Goal: Obtain resource: Download file/media

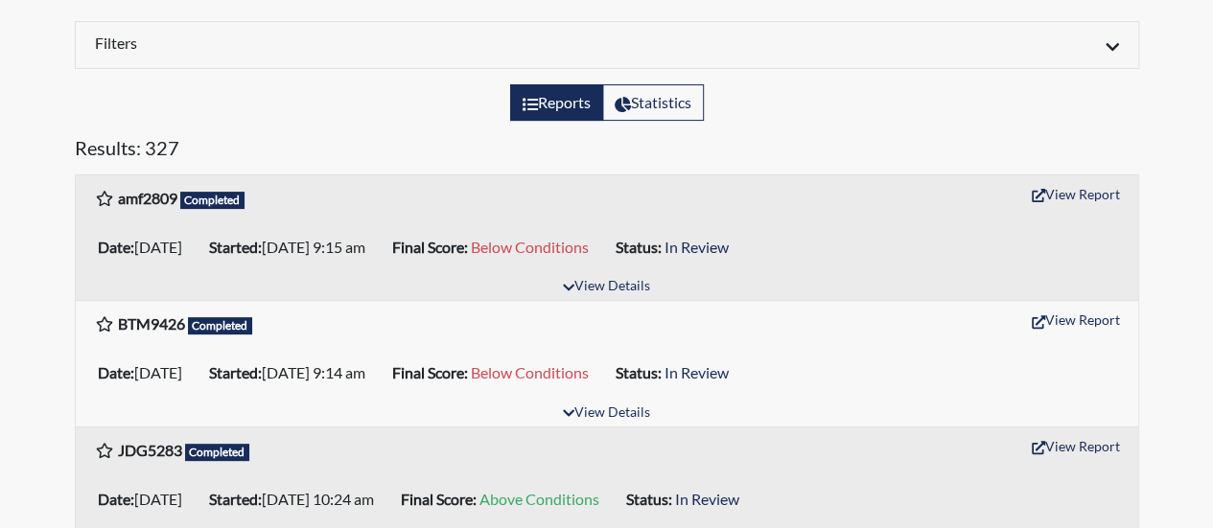
scroll to position [288, 0]
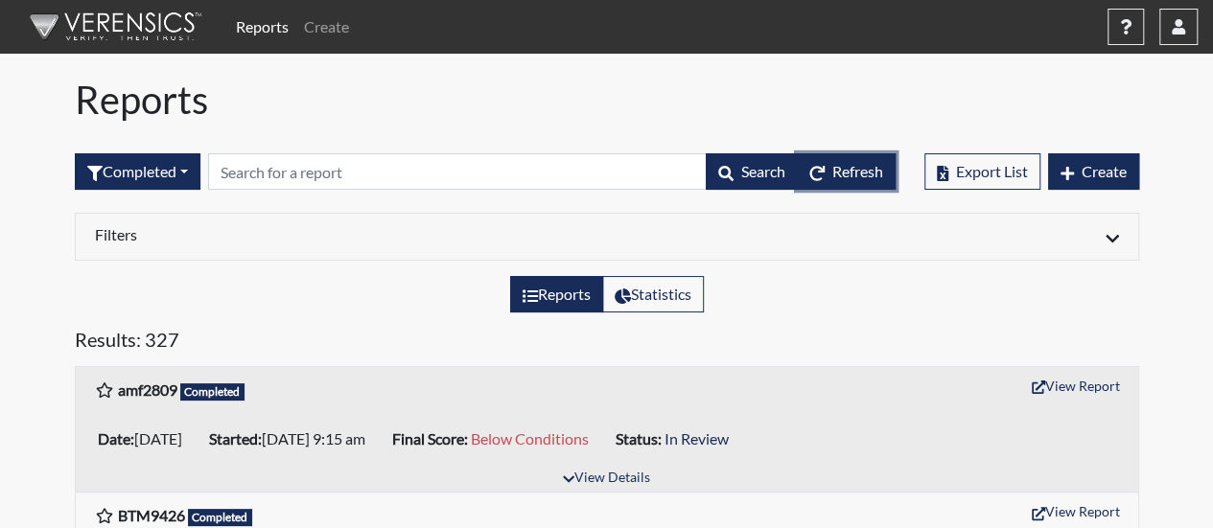
click at [832, 165] on span "Refresh" at bounding box center [857, 171] width 51 height 18
click at [840, 170] on span "Refresh" at bounding box center [857, 171] width 51 height 18
click at [871, 176] on span "Refresh" at bounding box center [857, 171] width 51 height 18
click at [854, 173] on span "Refresh" at bounding box center [857, 171] width 51 height 18
click at [832, 166] on span "Refresh" at bounding box center [857, 171] width 51 height 18
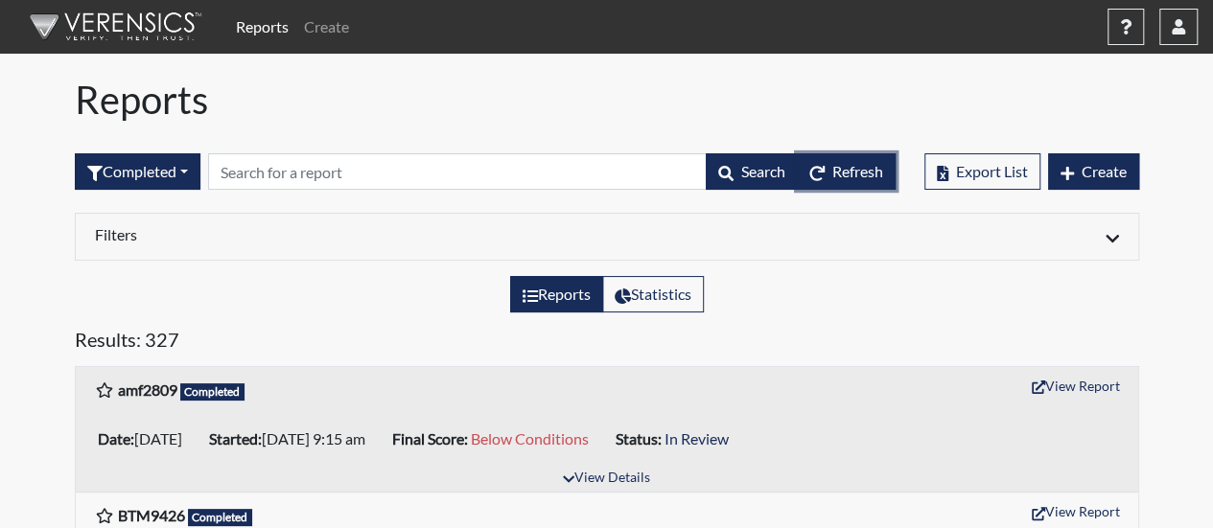
click at [835, 176] on span "Refresh" at bounding box center [857, 171] width 51 height 18
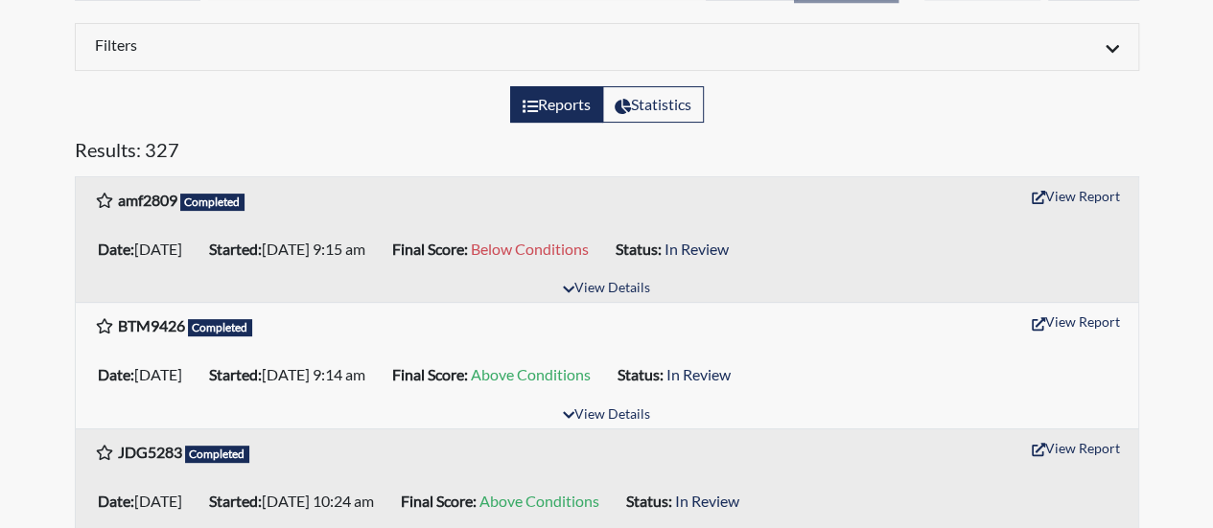
scroll to position [192, 0]
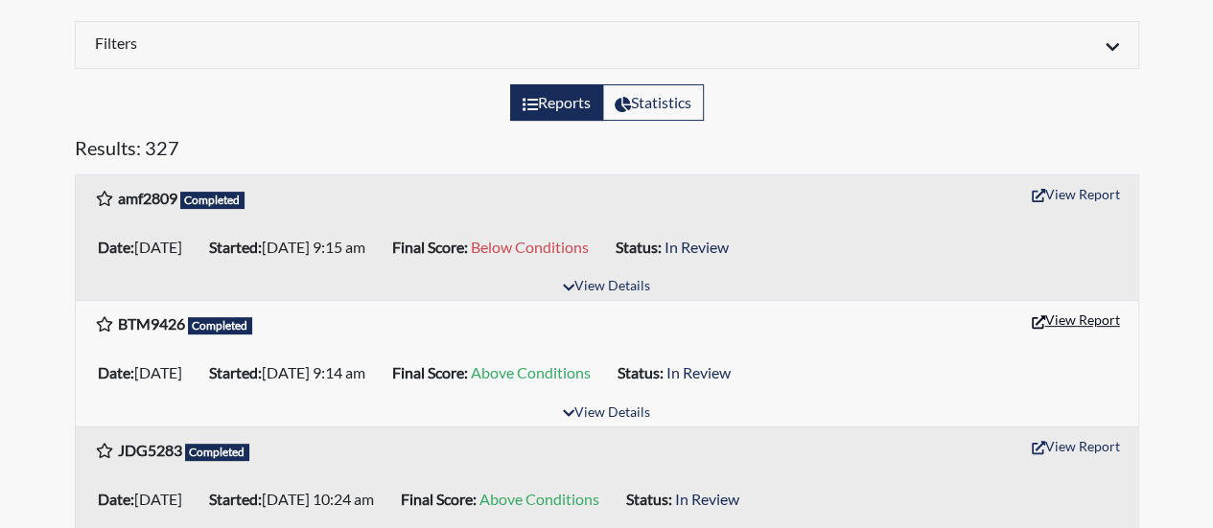
click at [1072, 323] on button "View Report" at bounding box center [1076, 320] width 106 height 30
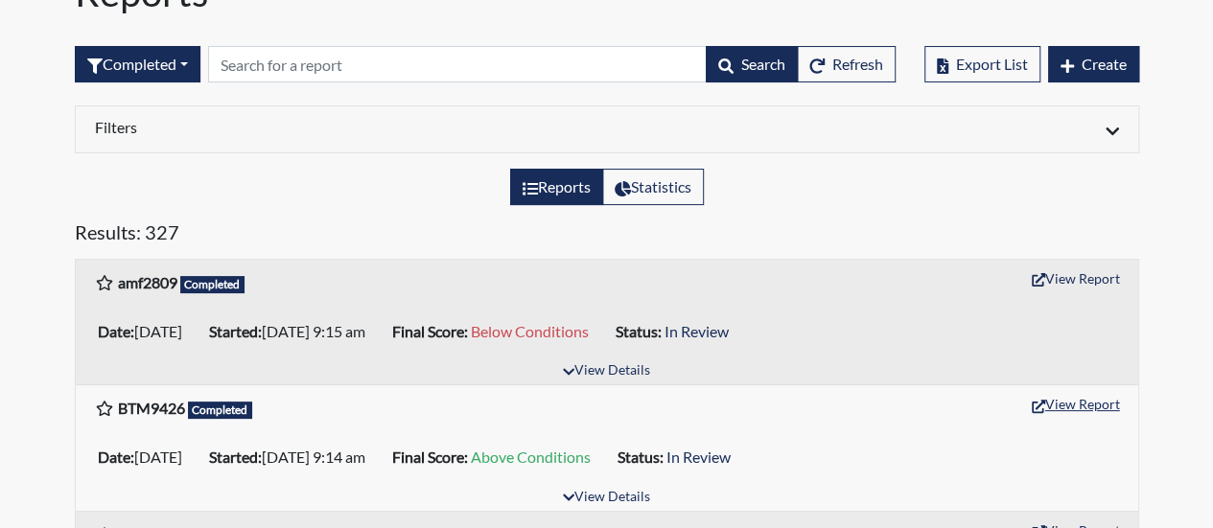
scroll to position [0, 0]
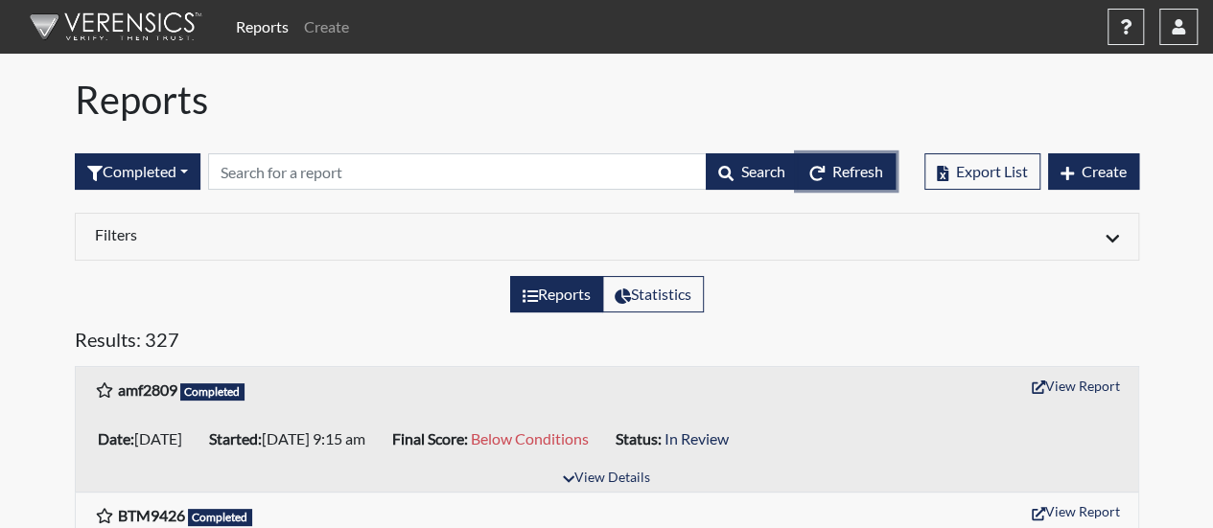
click at [855, 171] on span "Refresh" at bounding box center [857, 171] width 51 height 18
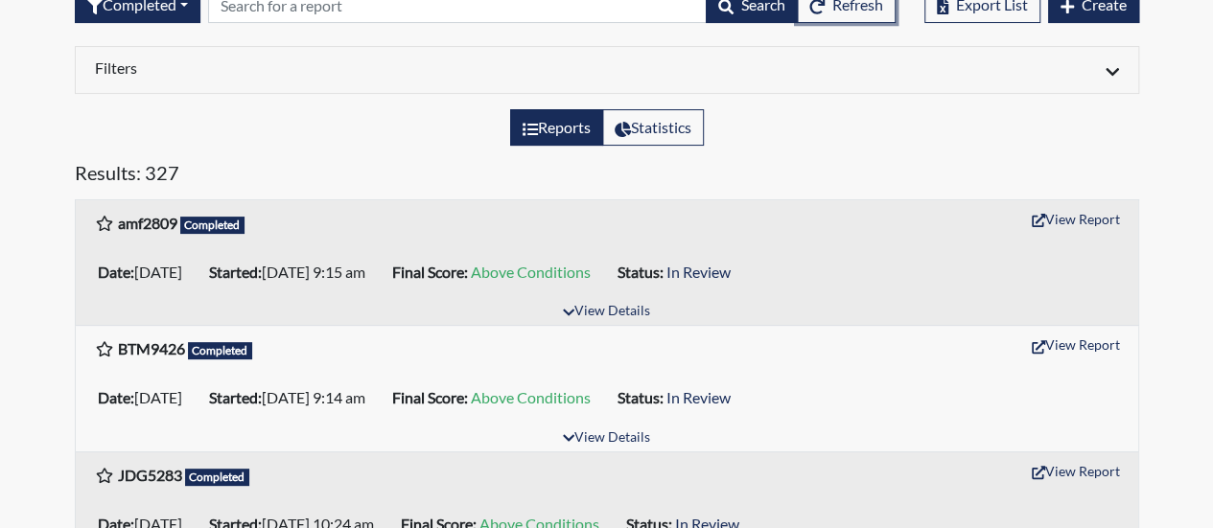
scroll to position [192, 0]
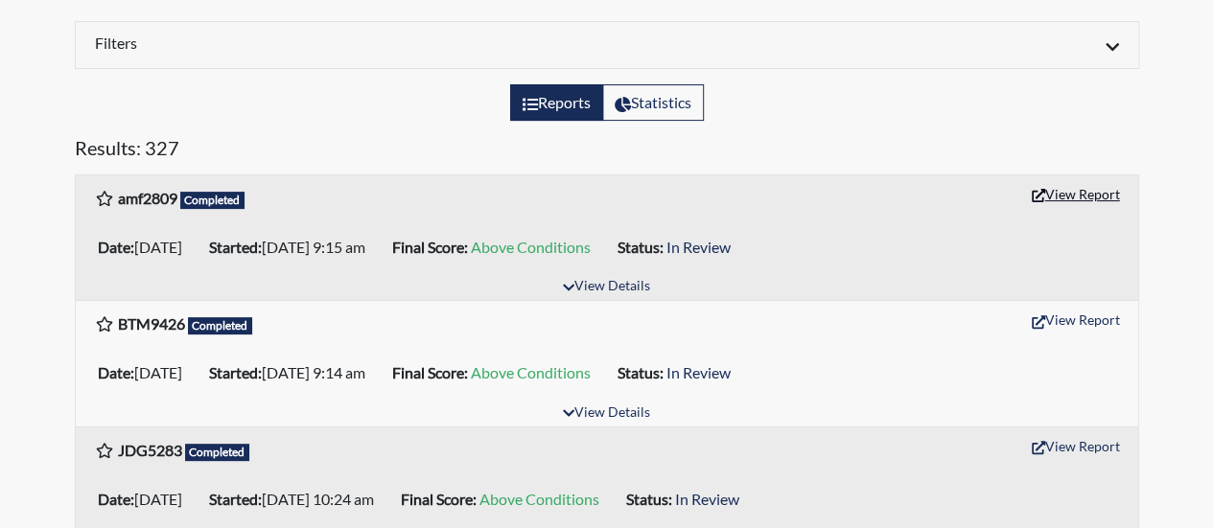
click at [1090, 199] on button "View Report" at bounding box center [1076, 194] width 106 height 30
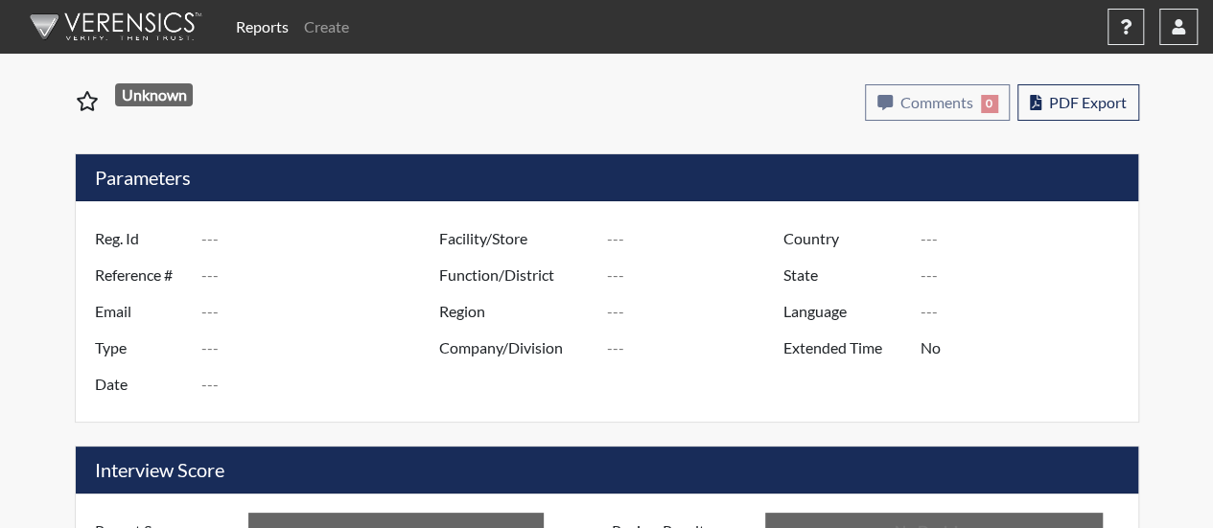
type input "BTM9426"
type input "50748"
type input "---"
type input "Corrections Pre-Employment"
type input "[DATE]"
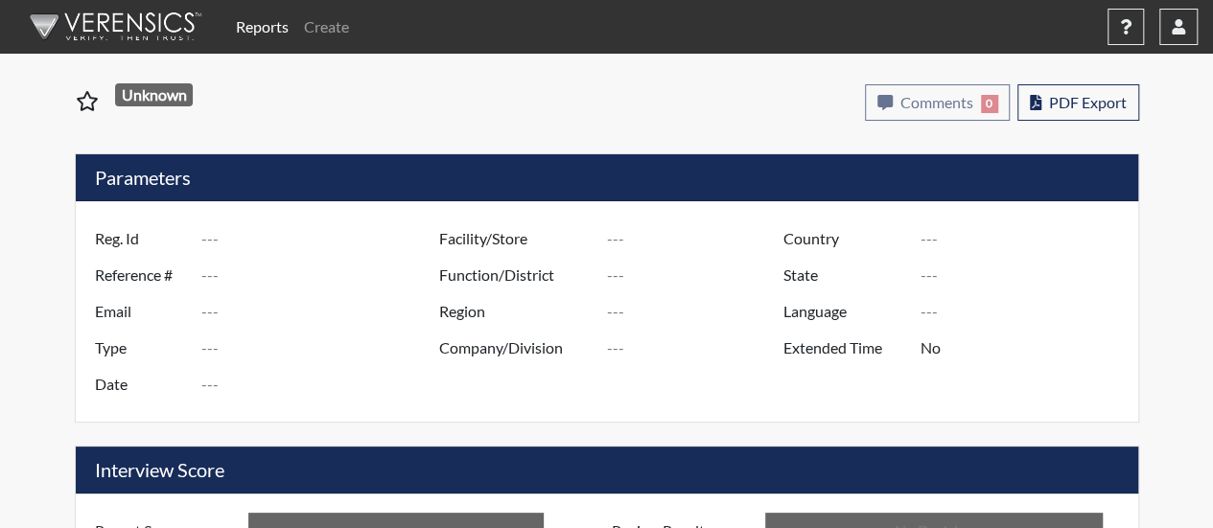
type input "[PERSON_NAME]"
type input "[GEOGRAPHIC_DATA]"
type input "[US_STATE]"
type input "English"
type input "Above Conditions"
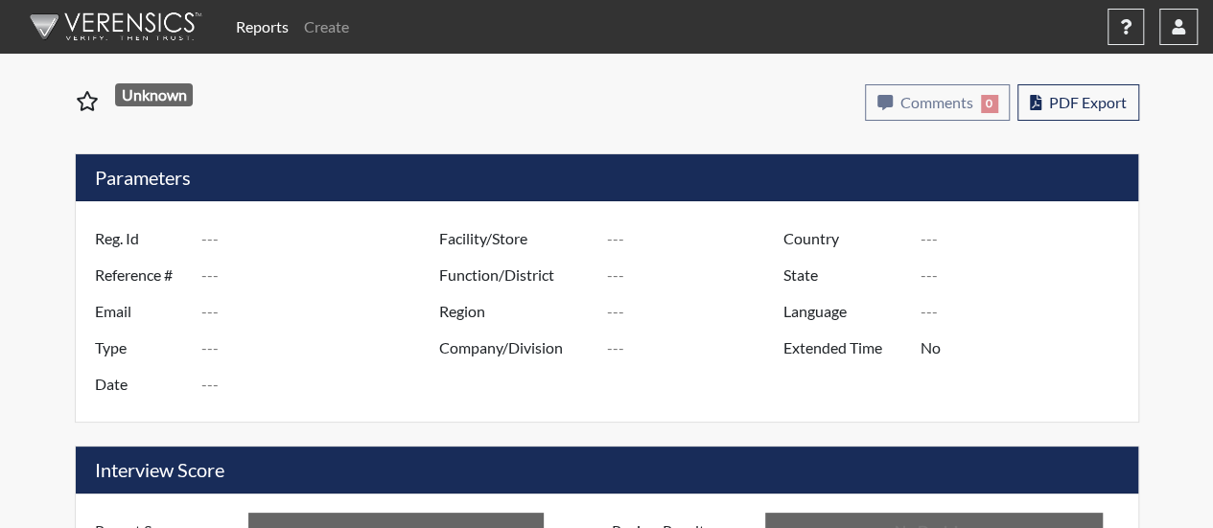
type input "In Review"
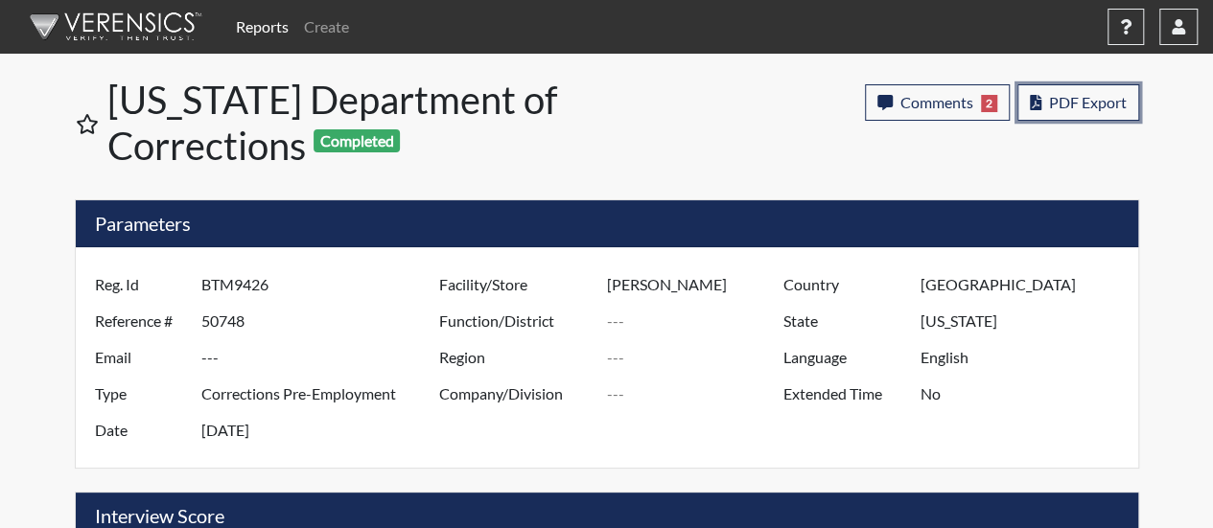
drag, startPoint x: 1071, startPoint y: 97, endPoint x: 1110, endPoint y: 145, distance: 61.4
click at [1110, 145] on div "Comments 2 report Comments × Add Comment: Save Comment Questions have been revi…" at bounding box center [1002, 126] width 274 height 84
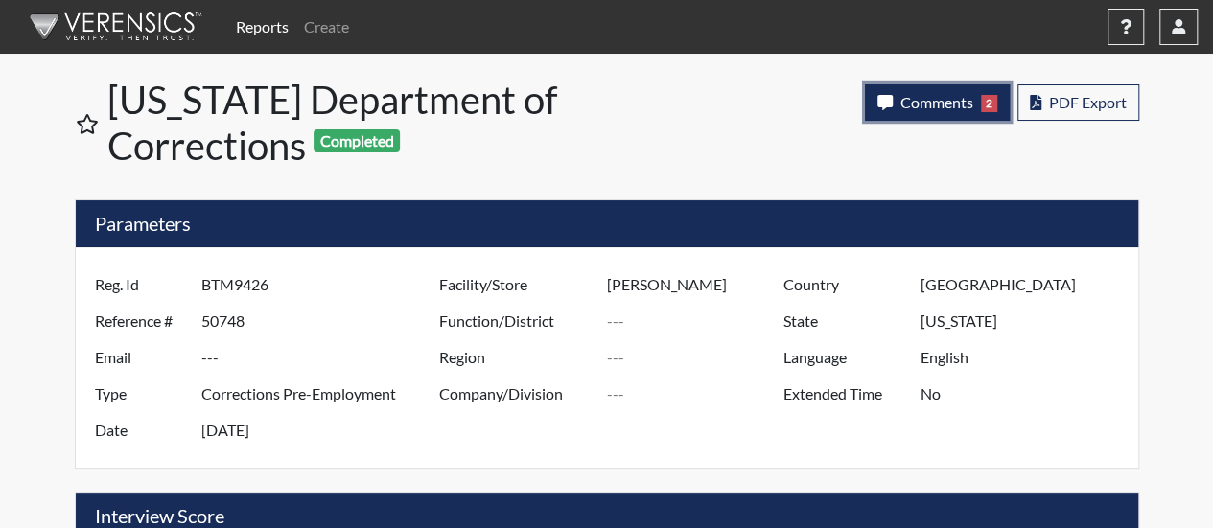
click at [953, 106] on span "Comments" at bounding box center [937, 102] width 73 height 18
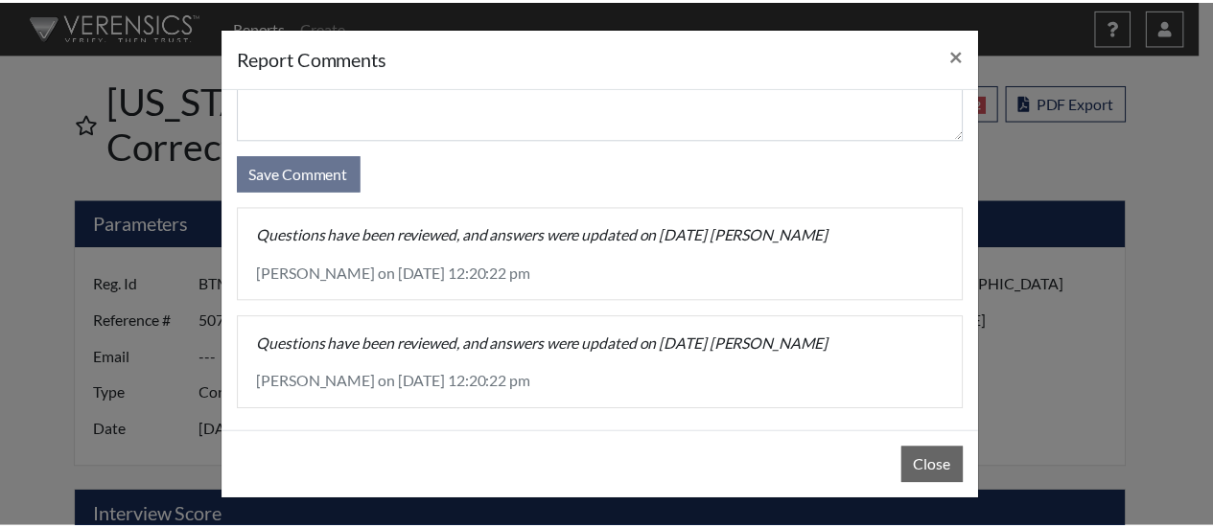
scroll to position [132, 0]
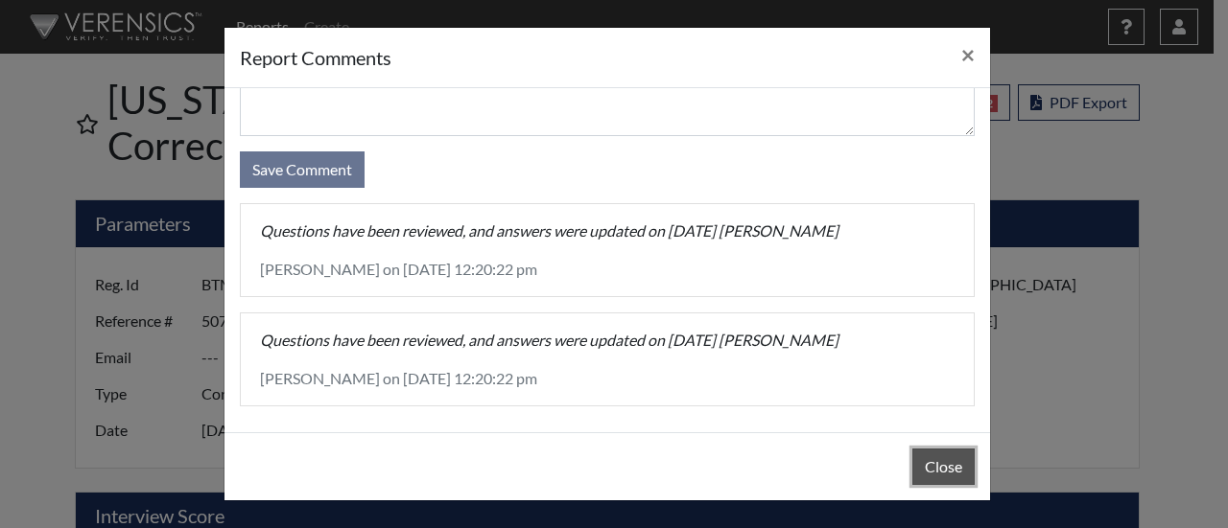
click at [952, 471] on button "Close" at bounding box center [943, 467] width 62 height 36
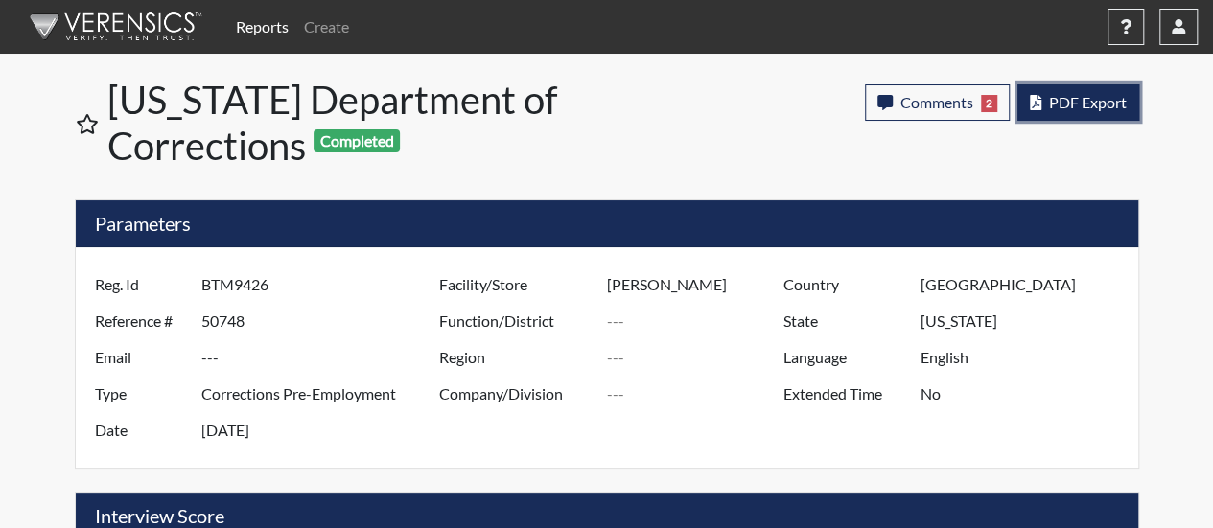
click at [1095, 102] on span "PDF Export" at bounding box center [1088, 102] width 78 height 18
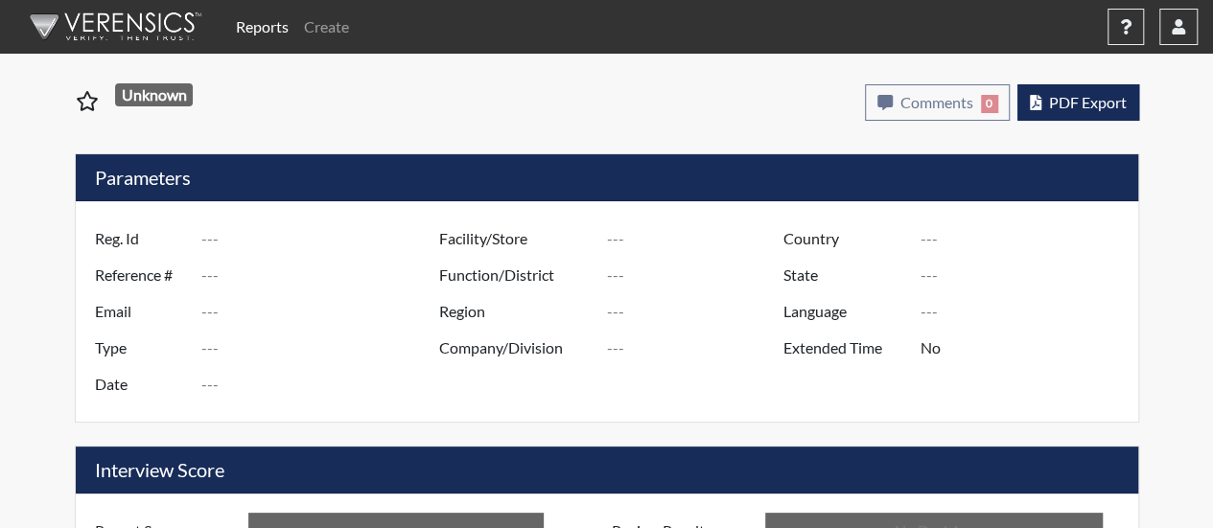
type input "amf2809"
type input "50749"
type input "---"
type input "Corrections Pre-Employment"
type input "[DATE]"
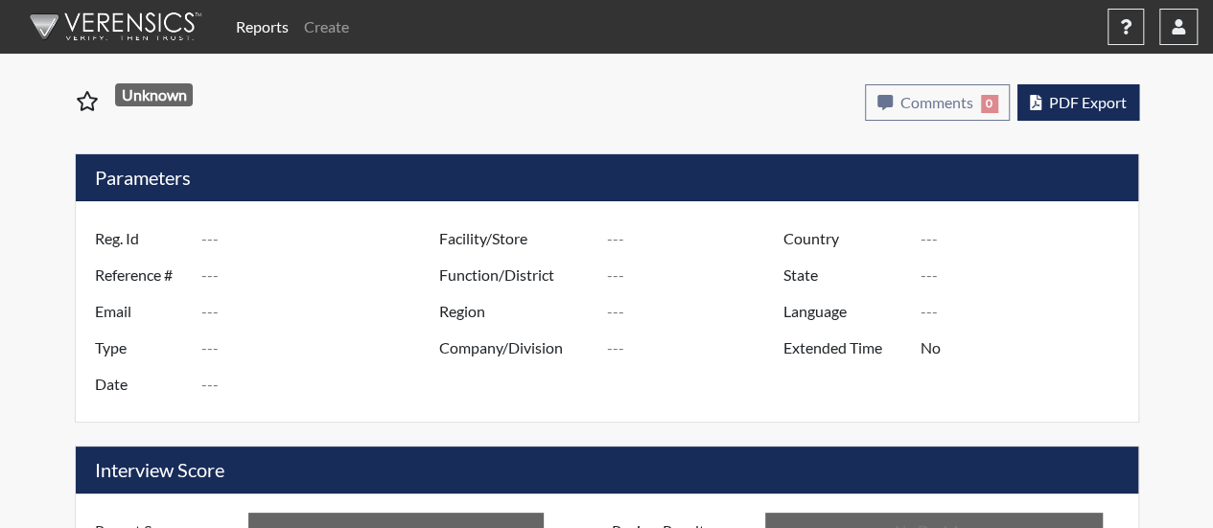
type input "[PERSON_NAME]"
type input "[GEOGRAPHIC_DATA]"
type input "[US_STATE]"
type input "English"
type input "Above Conditions"
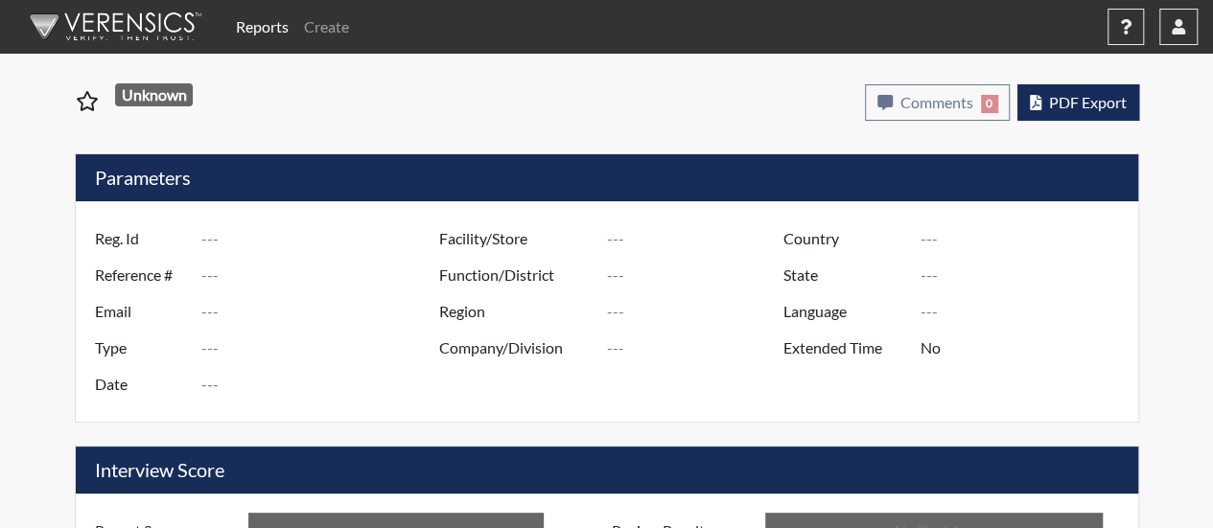
type input "In Review"
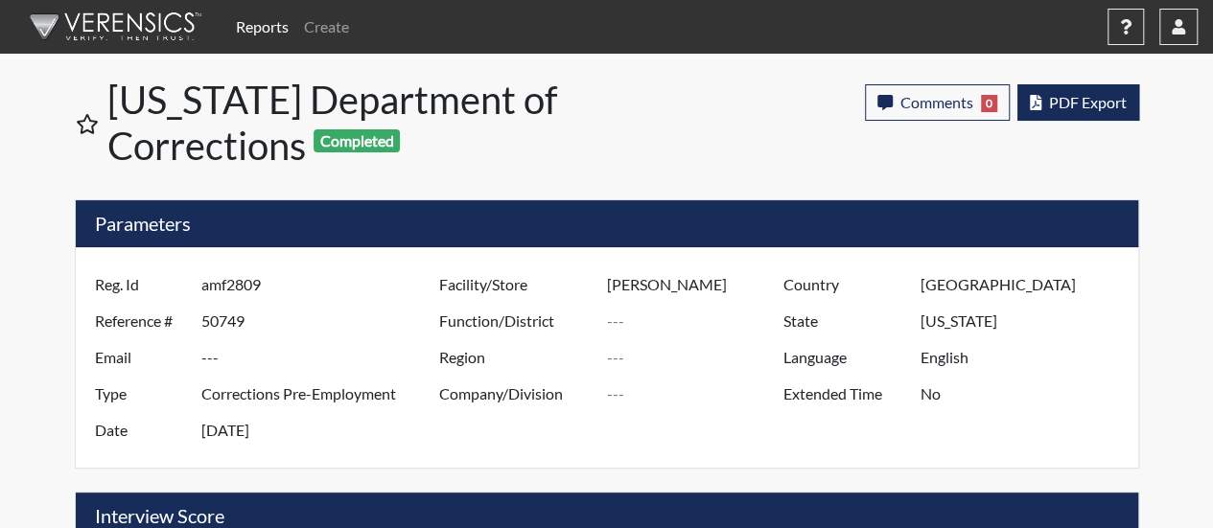
scroll to position [318, 798]
click at [1064, 94] on span "PDF Export" at bounding box center [1088, 102] width 78 height 18
